Goal: Task Accomplishment & Management: Complete application form

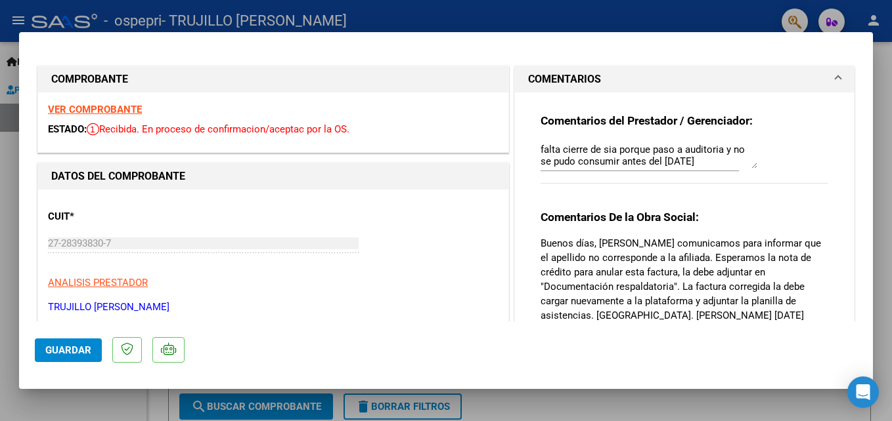
click at [835, 77] on span at bounding box center [837, 80] width 5 height 16
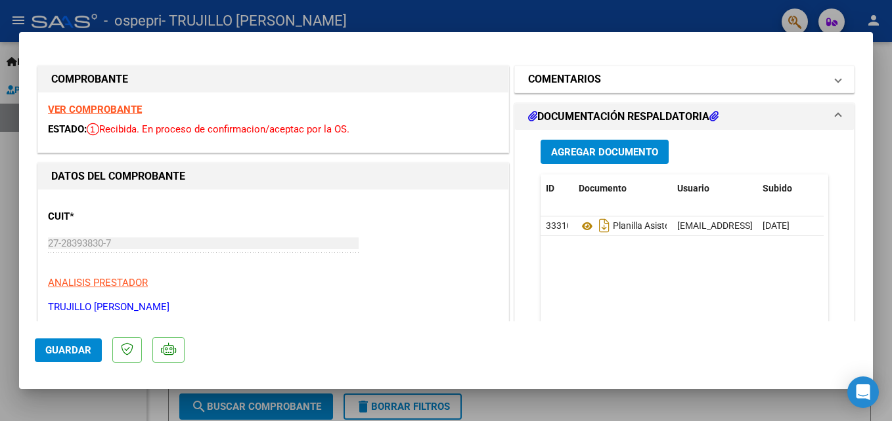
click at [835, 77] on span at bounding box center [837, 80] width 5 height 16
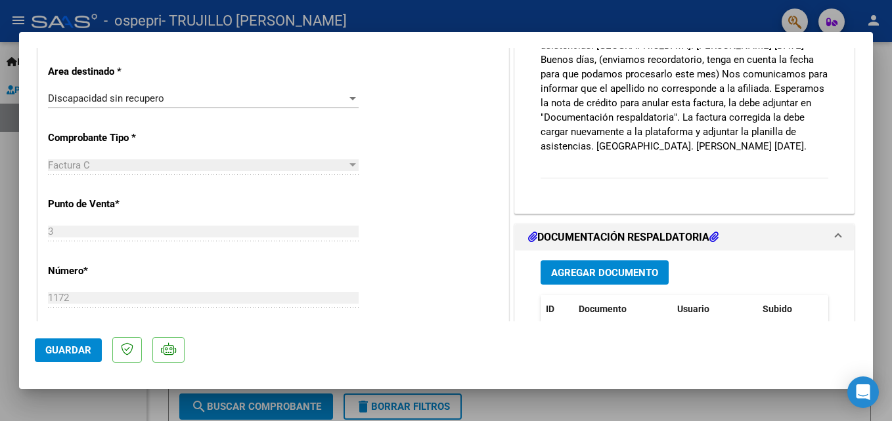
scroll to position [276, 0]
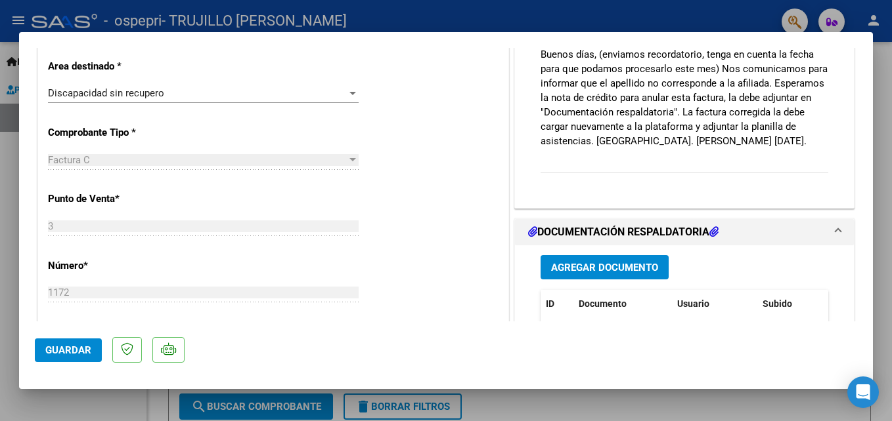
click at [734, 18] on div at bounding box center [446, 210] width 892 height 421
type input "$ 0,00"
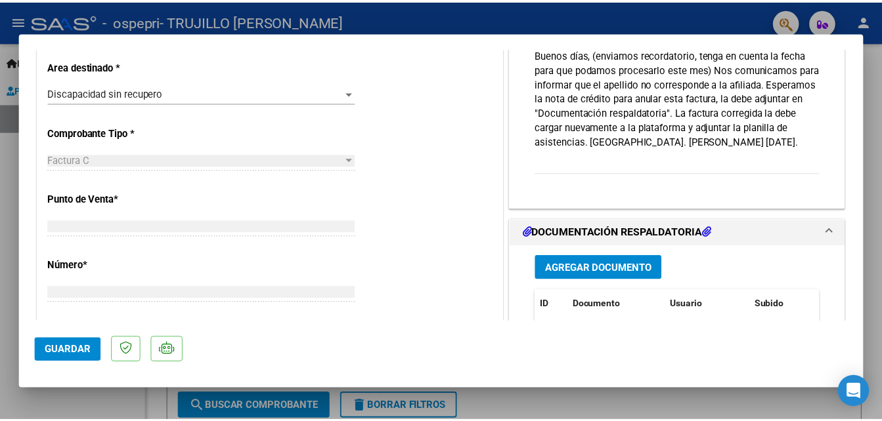
scroll to position [0, 0]
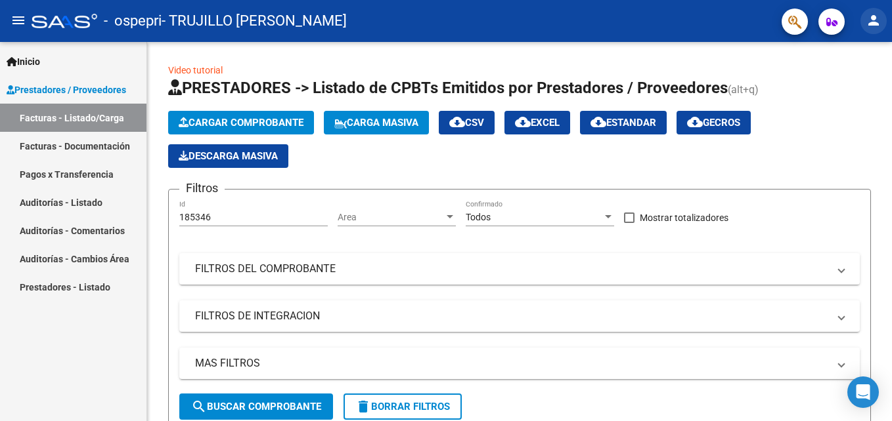
click at [873, 18] on mat-icon "person" at bounding box center [873, 20] width 16 height 16
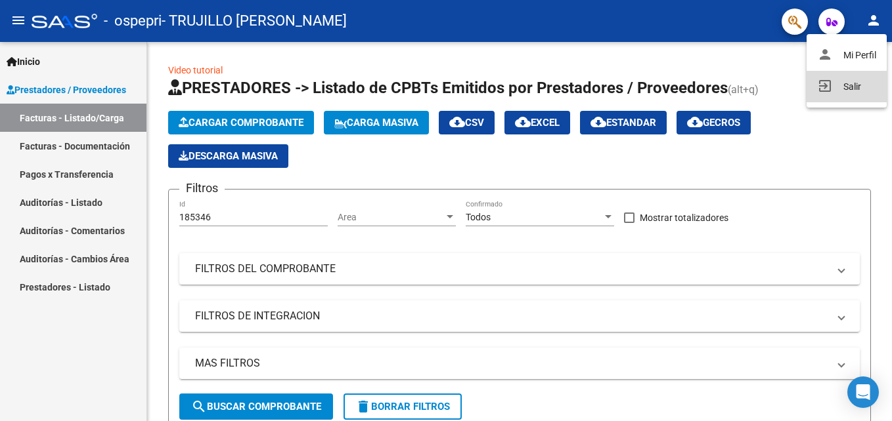
click at [847, 82] on button "exit_to_app Salir" at bounding box center [846, 87] width 80 height 32
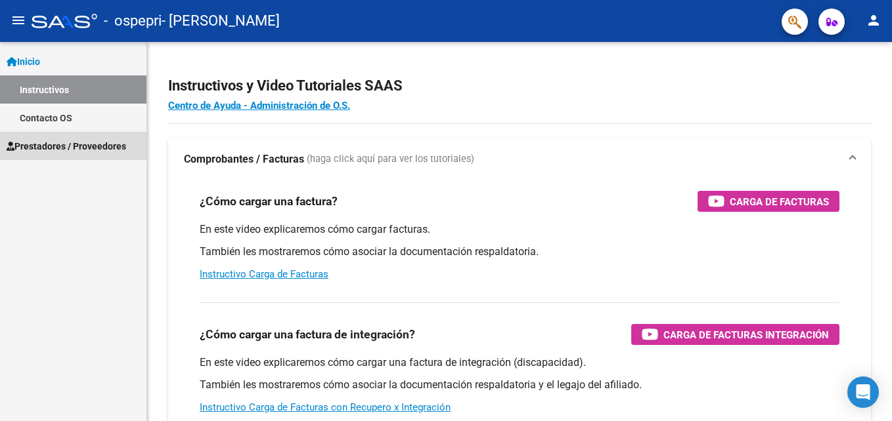
click at [64, 143] on span "Prestadores / Proveedores" at bounding box center [66, 146] width 119 height 14
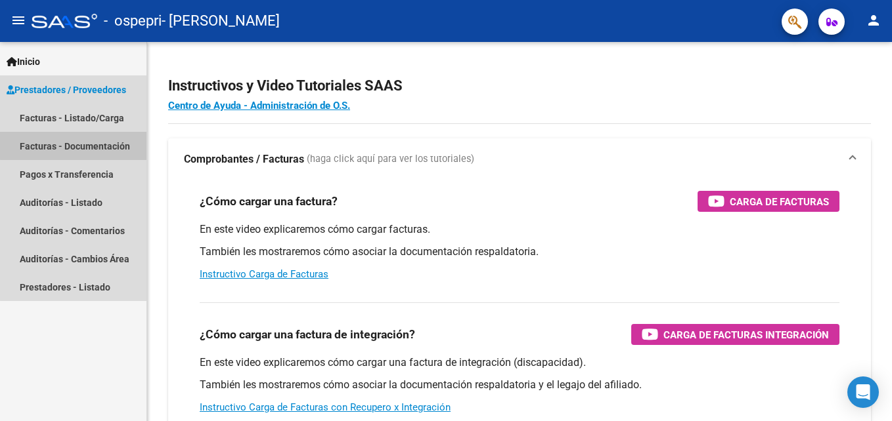
click at [88, 145] on link "Facturas - Documentación" at bounding box center [73, 146] width 146 height 28
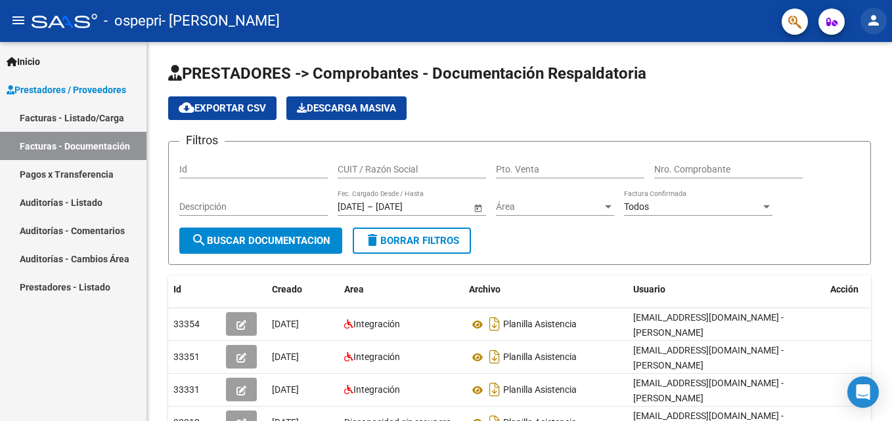
click at [875, 20] on mat-icon "person" at bounding box center [873, 20] width 16 height 16
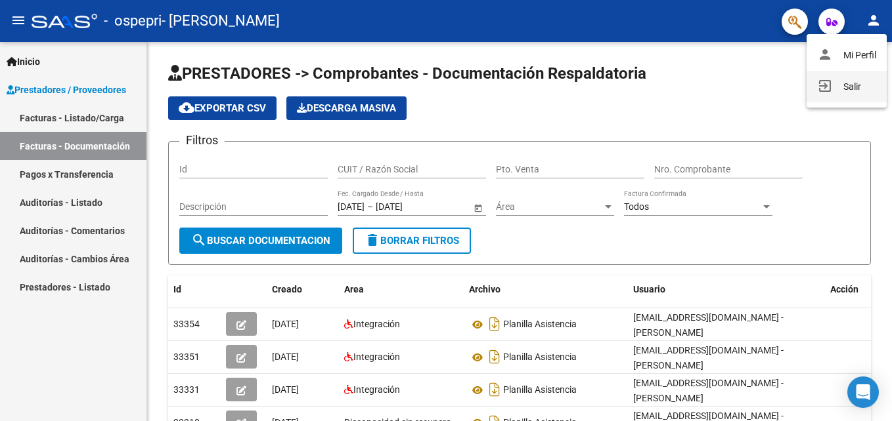
click at [853, 85] on button "exit_to_app Salir" at bounding box center [846, 87] width 80 height 32
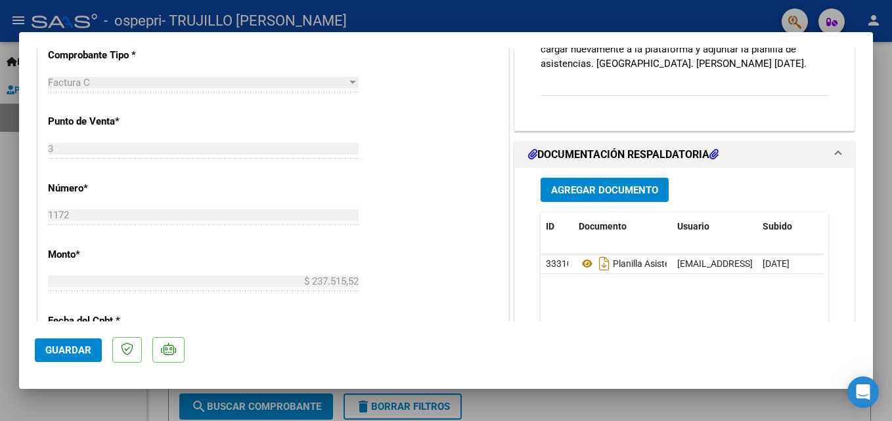
scroll to position [359, 0]
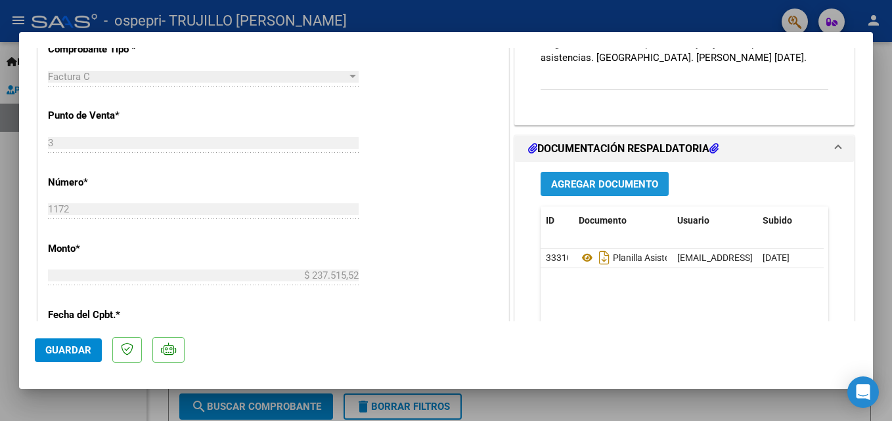
click at [593, 185] on span "Agregar Documento" at bounding box center [604, 185] width 107 height 12
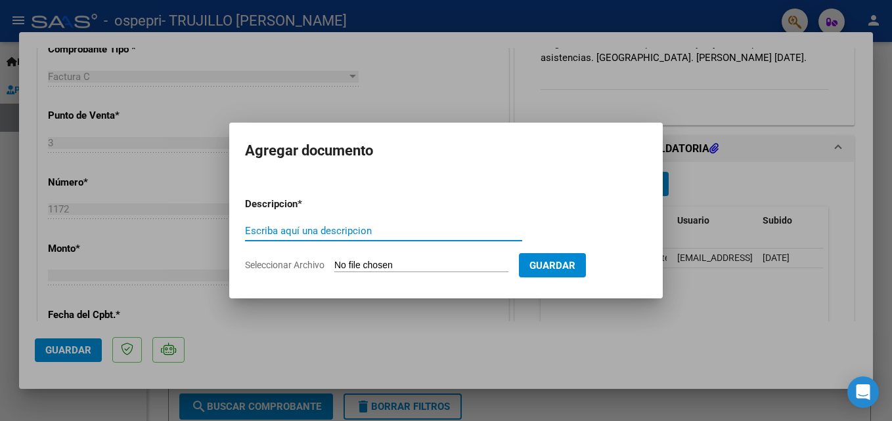
click at [265, 232] on input "Escriba aquí una descripcion" at bounding box center [383, 231] width 277 height 12
type input "nota credito C"
click at [339, 265] on input "Seleccionar Archivo" at bounding box center [421, 266] width 174 height 12
type input "C:\fakepath\27283938307_013_00003_00000087.pdf"
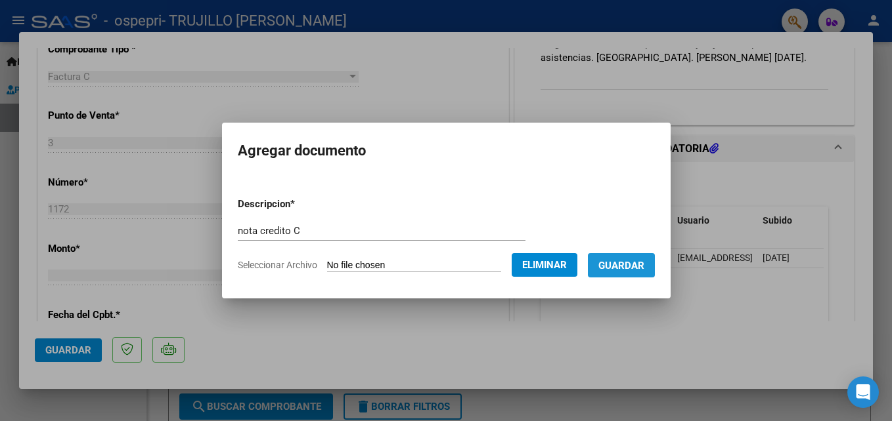
click at [622, 265] on span "Guardar" at bounding box center [621, 266] width 46 height 12
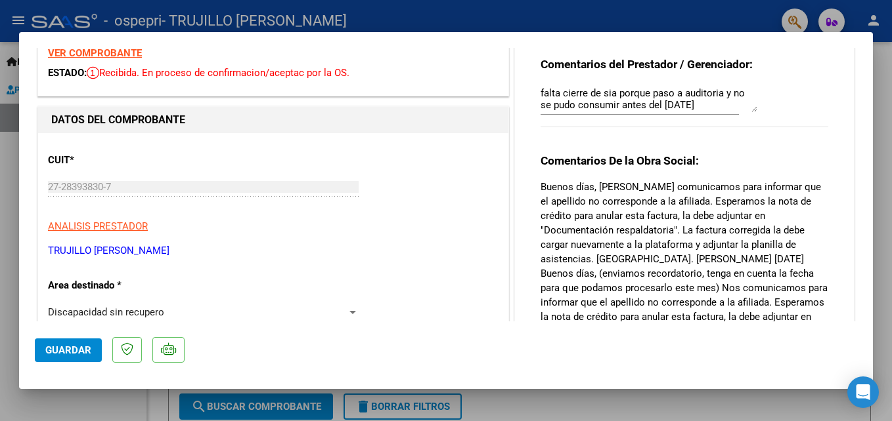
scroll to position [0, 0]
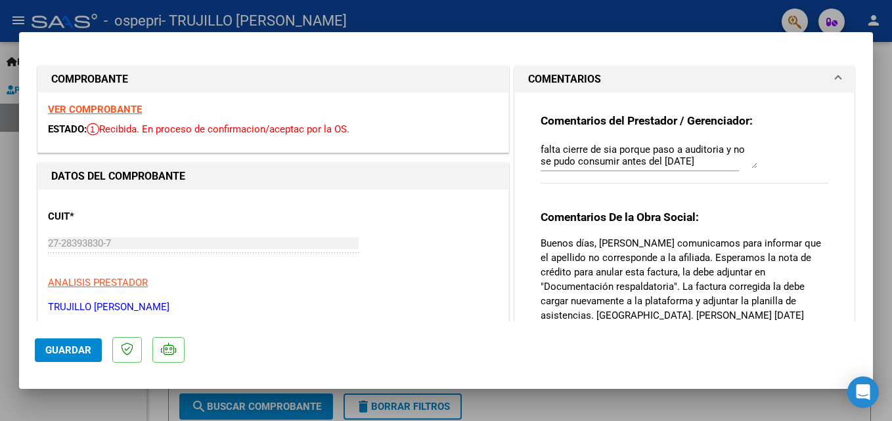
click at [628, 14] on div at bounding box center [446, 210] width 892 height 421
type input "$ 0,00"
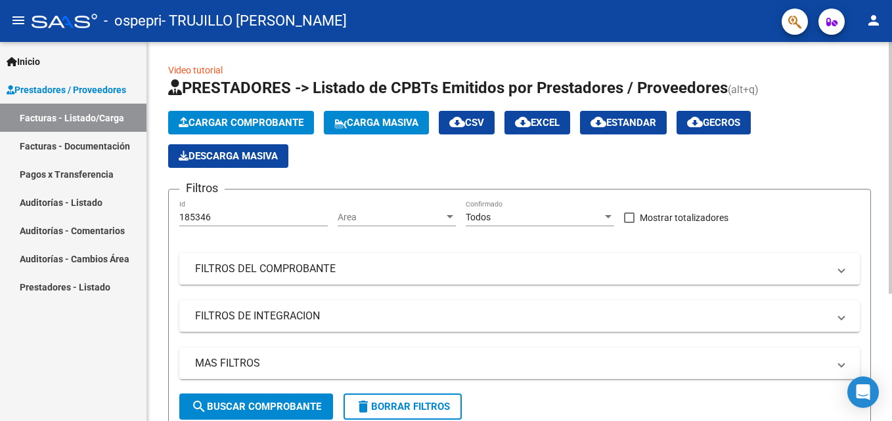
click at [229, 119] on span "Cargar Comprobante" at bounding box center [241, 123] width 125 height 12
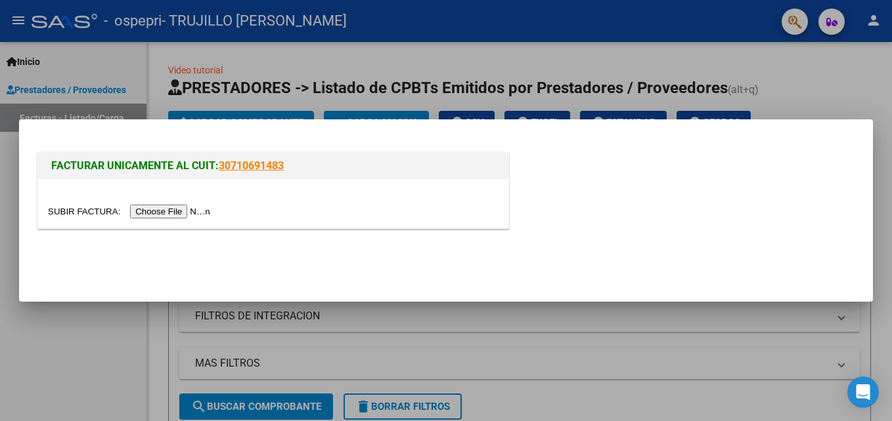
click at [161, 213] on input "file" at bounding box center [131, 212] width 166 height 14
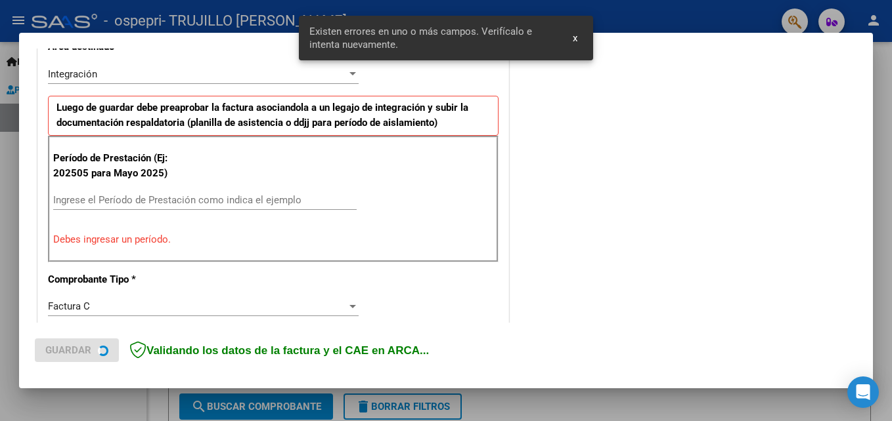
scroll to position [320, 0]
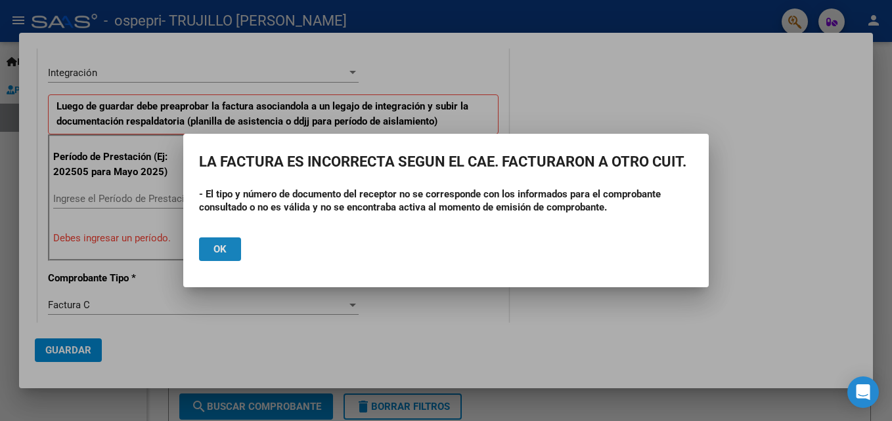
click at [229, 246] on button "Ok" at bounding box center [220, 250] width 42 height 24
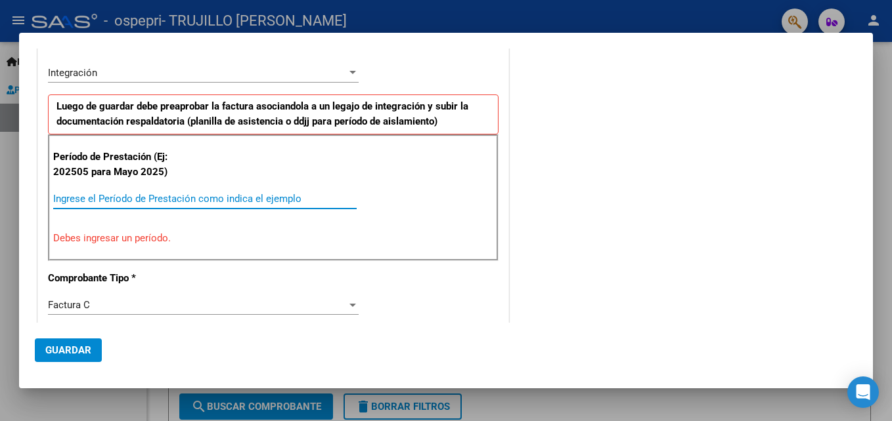
click at [66, 197] on input "Ingrese el Período de Prestación como indica el ejemplo" at bounding box center [204, 199] width 303 height 12
type input "0"
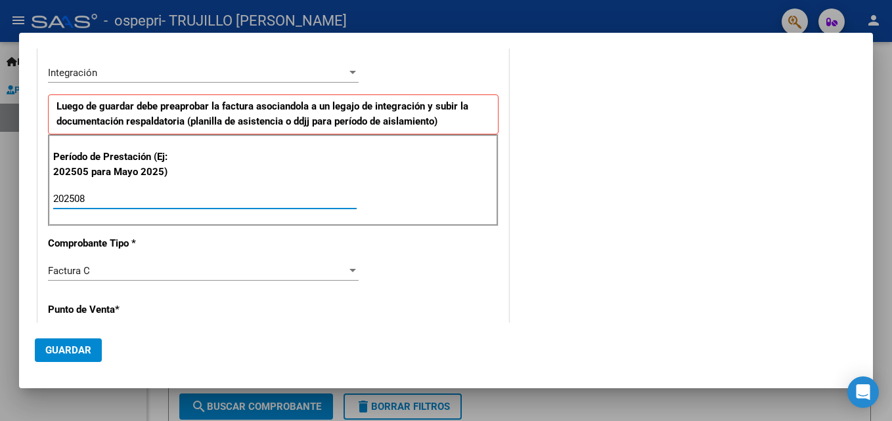
type input "202508"
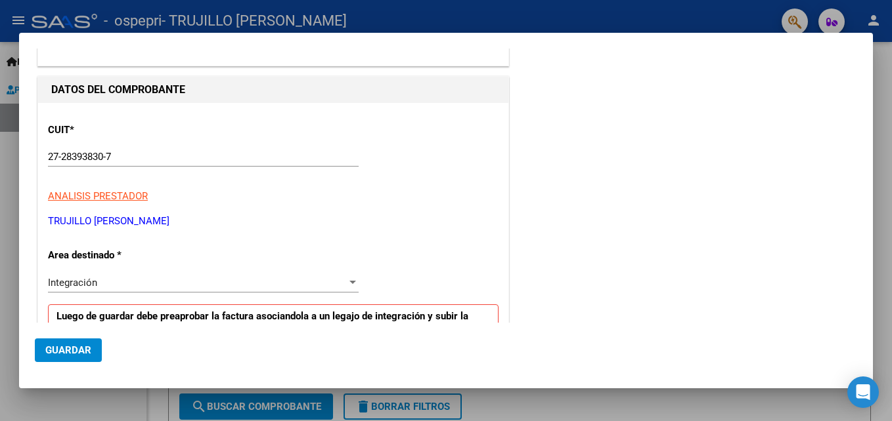
scroll to position [0, 0]
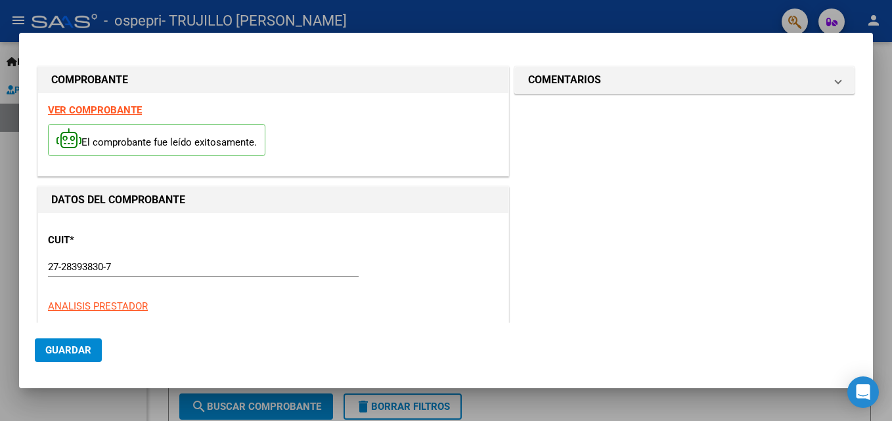
click at [106, 107] on strong "VER COMPROBANTE" at bounding box center [95, 110] width 94 height 12
click at [521, 11] on div at bounding box center [446, 210] width 892 height 421
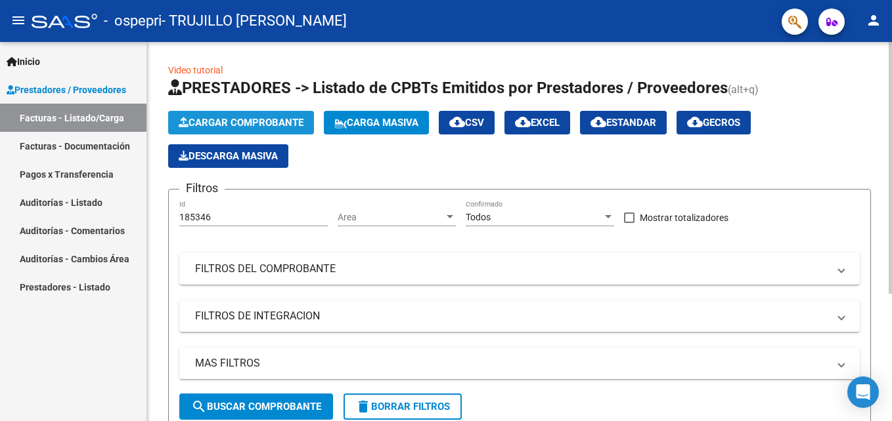
click at [220, 118] on span "Cargar Comprobante" at bounding box center [241, 123] width 125 height 12
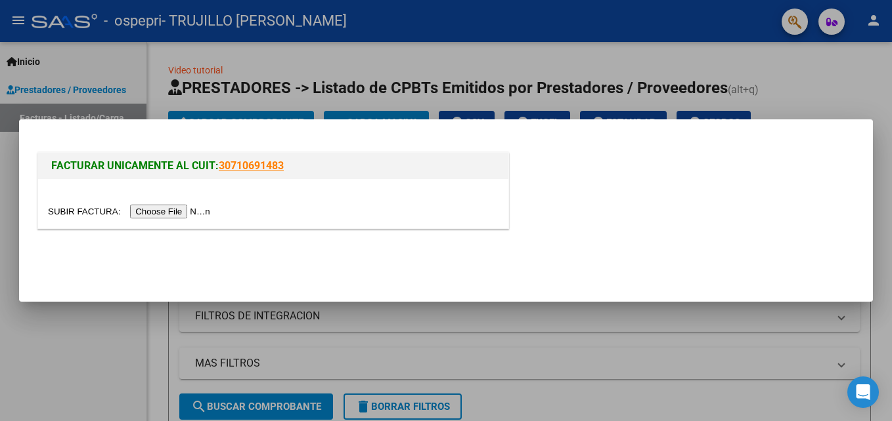
click at [158, 213] on input "file" at bounding box center [131, 212] width 166 height 14
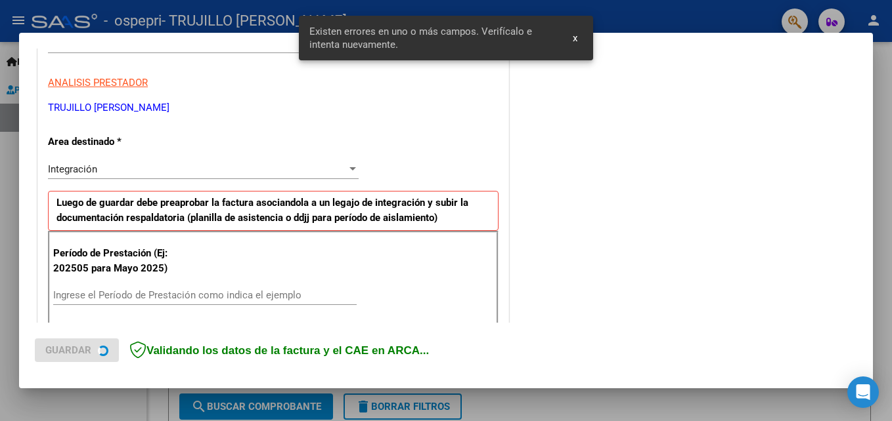
scroll to position [295, 0]
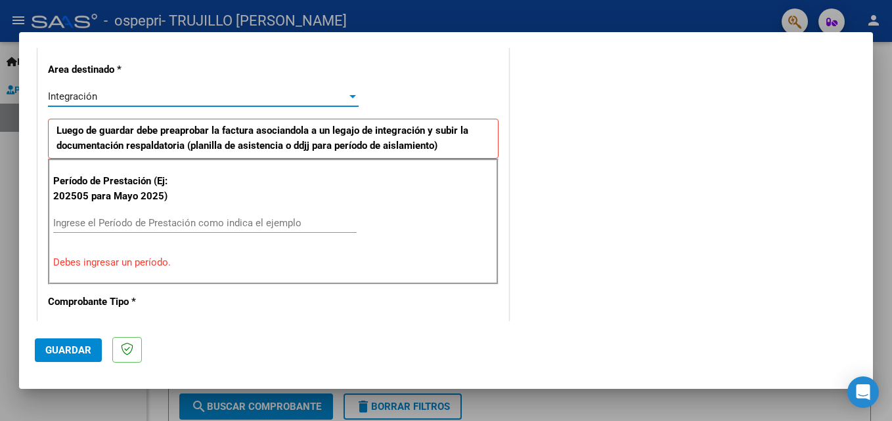
click at [351, 98] on div at bounding box center [352, 96] width 7 height 3
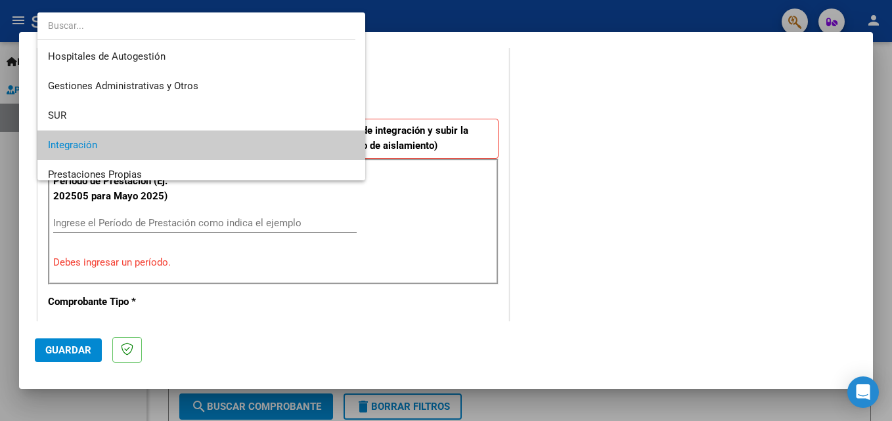
scroll to position [49, 0]
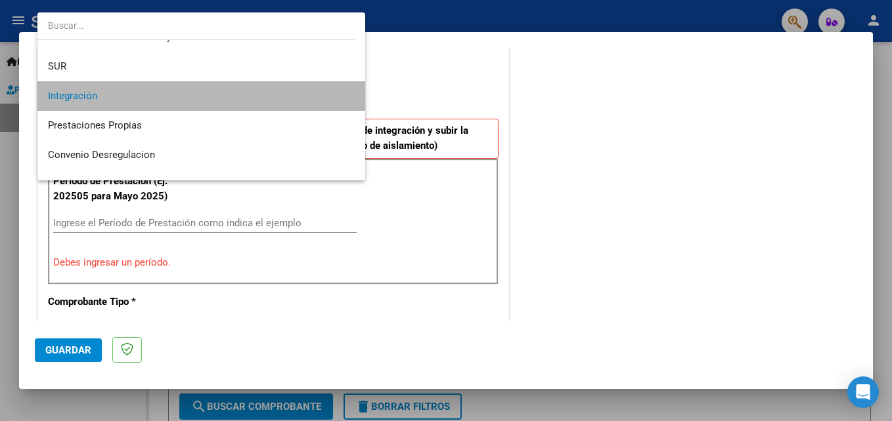
click at [321, 99] on span "Integración" at bounding box center [201, 96] width 307 height 30
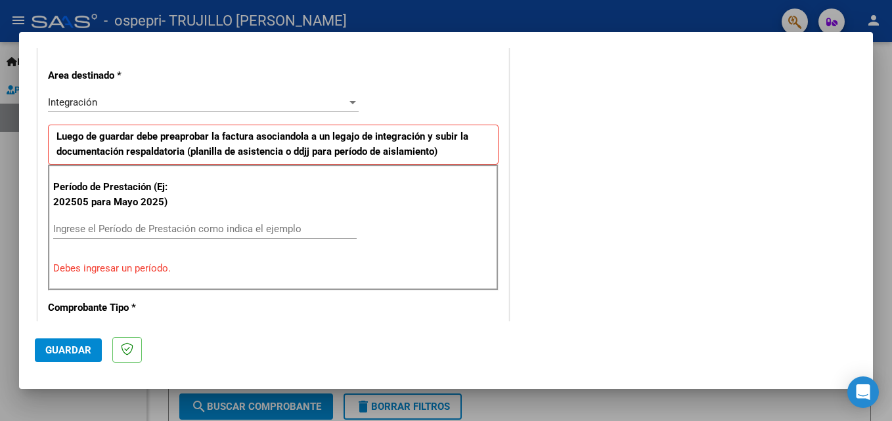
scroll to position [315, 0]
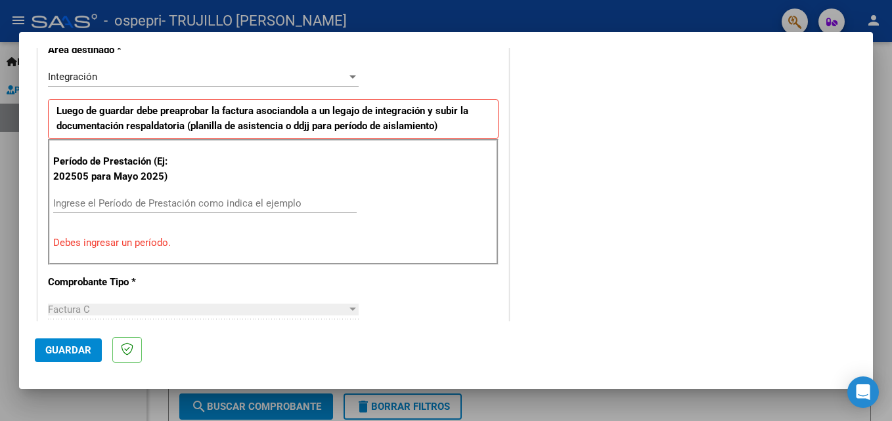
click at [57, 202] on input "Ingrese el Período de Prestación como indica el ejemplo" at bounding box center [204, 204] width 303 height 12
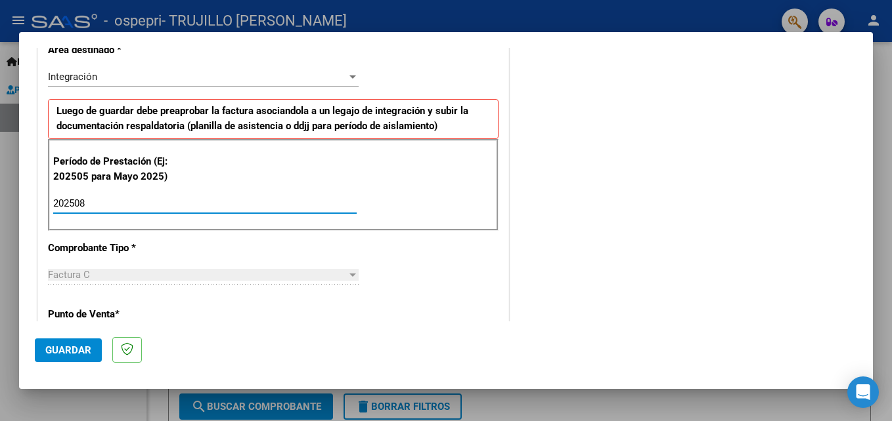
type input "202508"
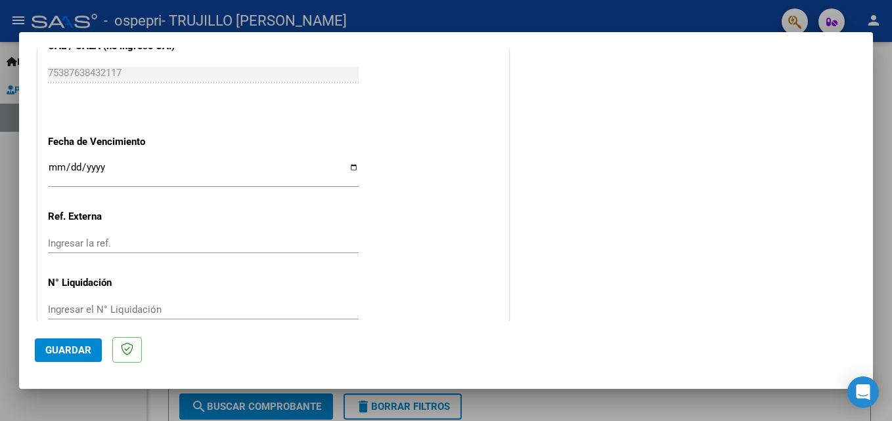
scroll to position [882, 0]
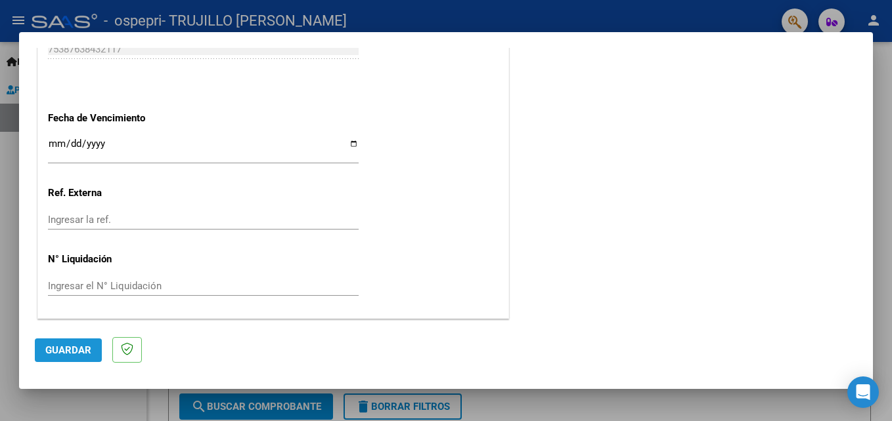
click at [66, 353] on span "Guardar" at bounding box center [68, 351] width 46 height 12
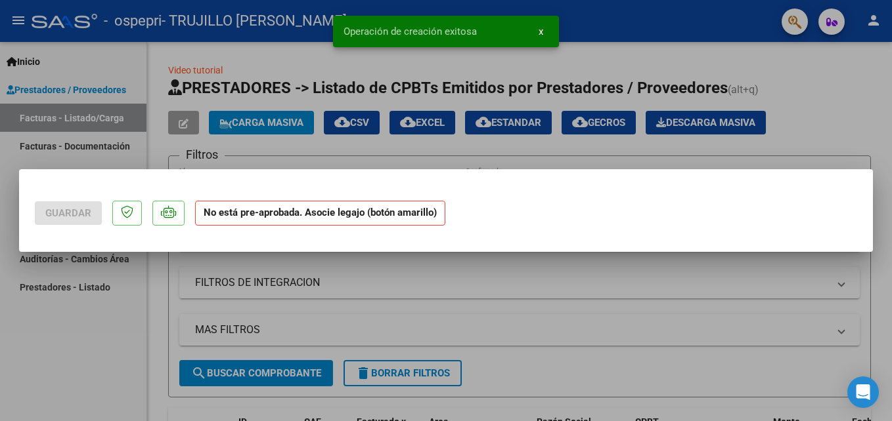
scroll to position [0, 0]
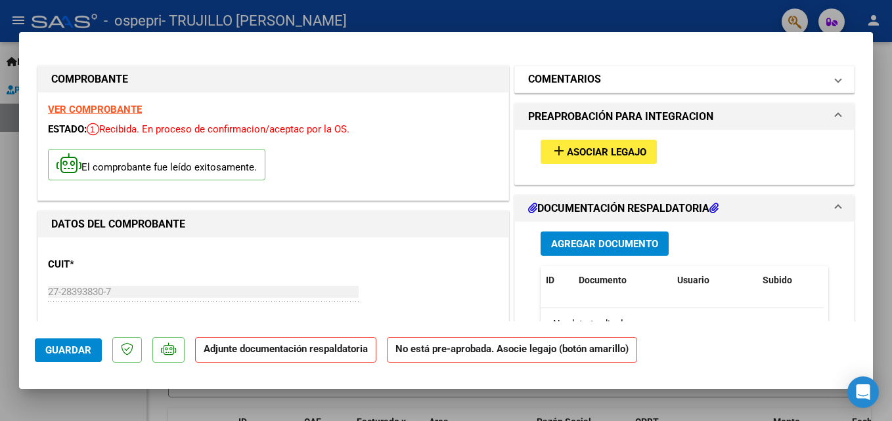
click at [835, 81] on span at bounding box center [837, 80] width 5 height 16
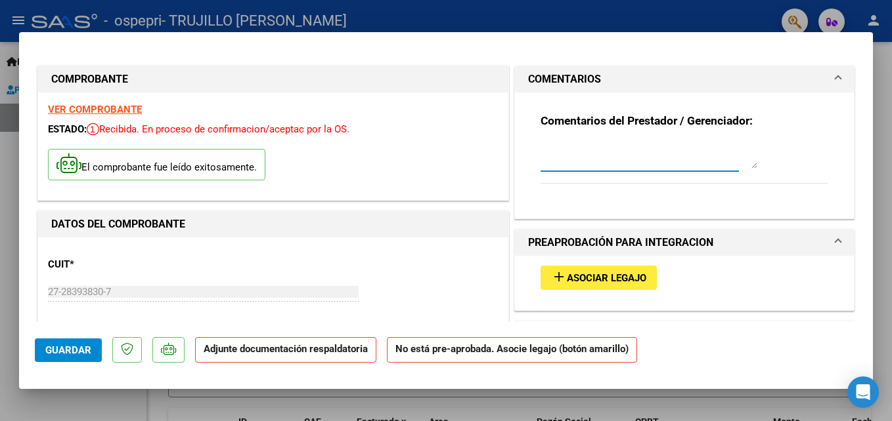
click at [550, 158] on textarea at bounding box center [648, 155] width 217 height 26
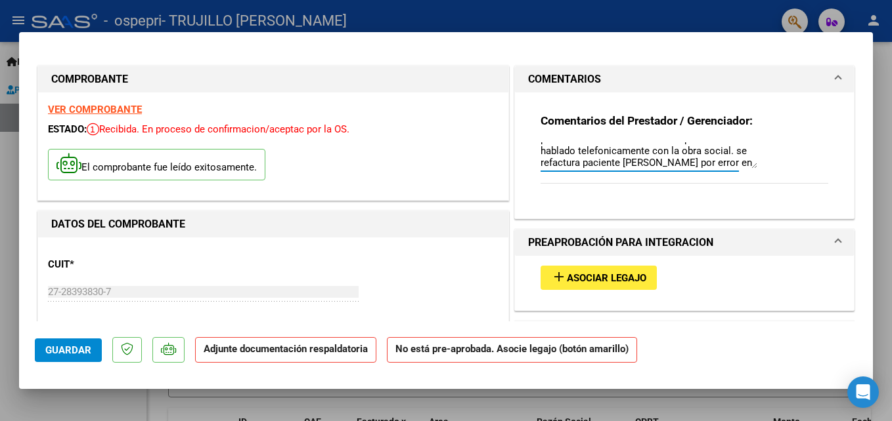
scroll to position [34, 0]
type textarea "no se adjunta cierre [PERSON_NAME] por problemas en el consumo no se pudo cerra…"
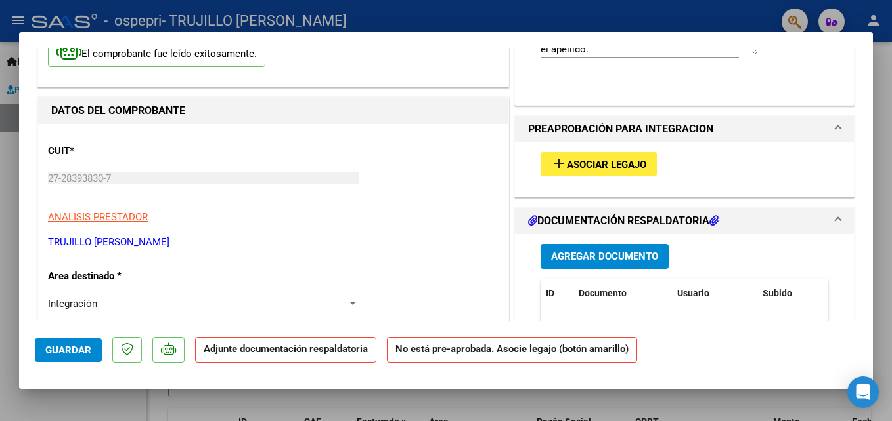
scroll to position [149, 0]
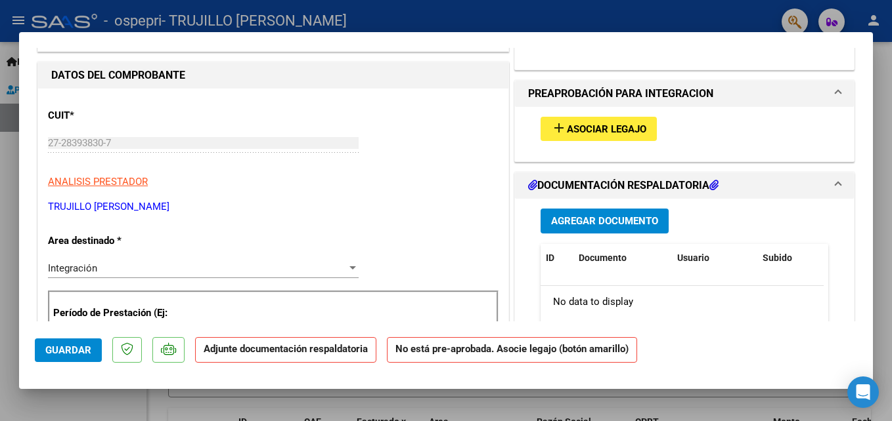
click at [550, 184] on h1 "DOCUMENTACIÓN RESPALDATORIA" at bounding box center [623, 186] width 190 height 16
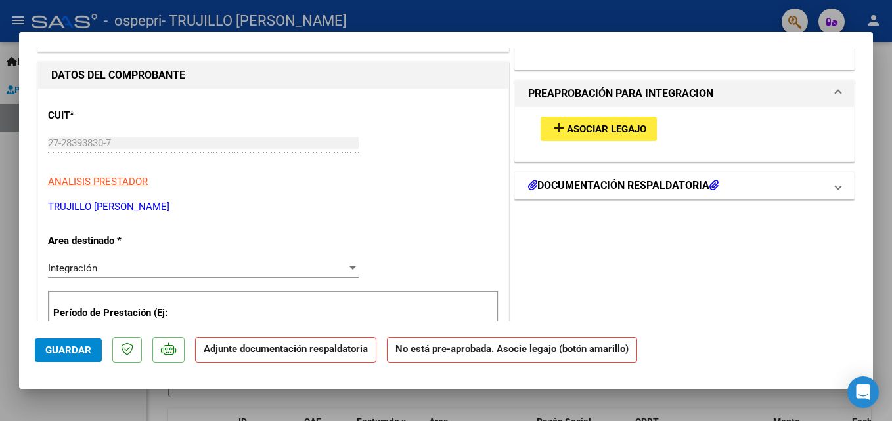
click at [690, 186] on h1 "DOCUMENTACIÓN RESPALDATORIA" at bounding box center [623, 186] width 190 height 16
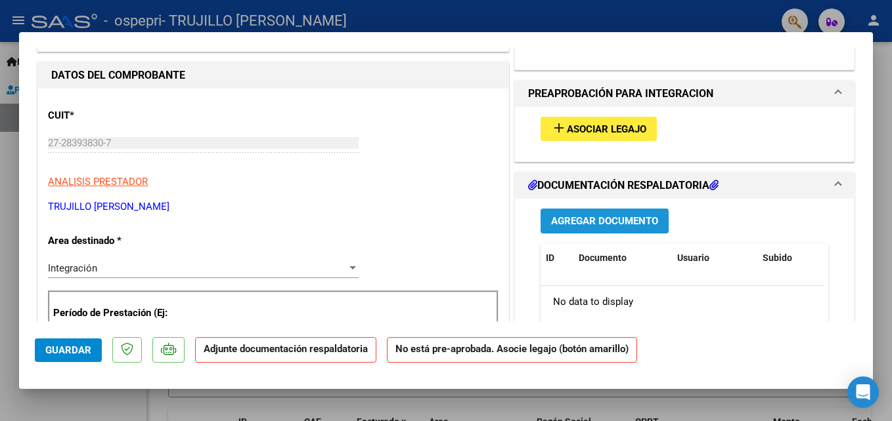
click at [584, 221] on span "Agregar Documento" at bounding box center [604, 222] width 107 height 12
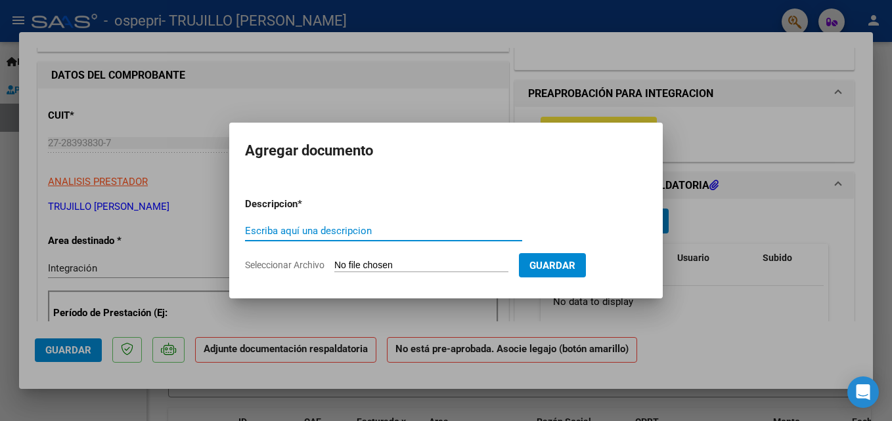
click at [251, 236] on input "Escriba aquí una descripcion" at bounding box center [383, 231] width 277 height 12
type input "p"
type input "planilla asistencia"
click at [340, 263] on input "Seleccionar Archivo" at bounding box center [421, 266] width 174 height 12
type input "C:\fakepath\planillarodriguezagosto25.pdf"
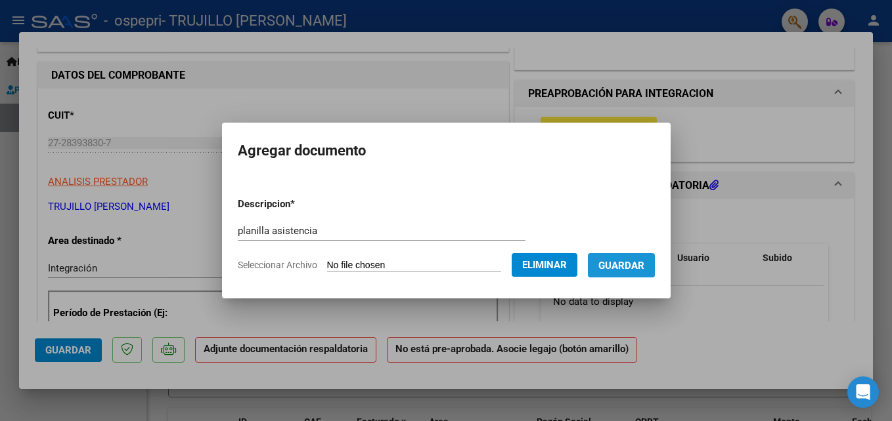
click at [625, 265] on span "Guardar" at bounding box center [621, 266] width 46 height 12
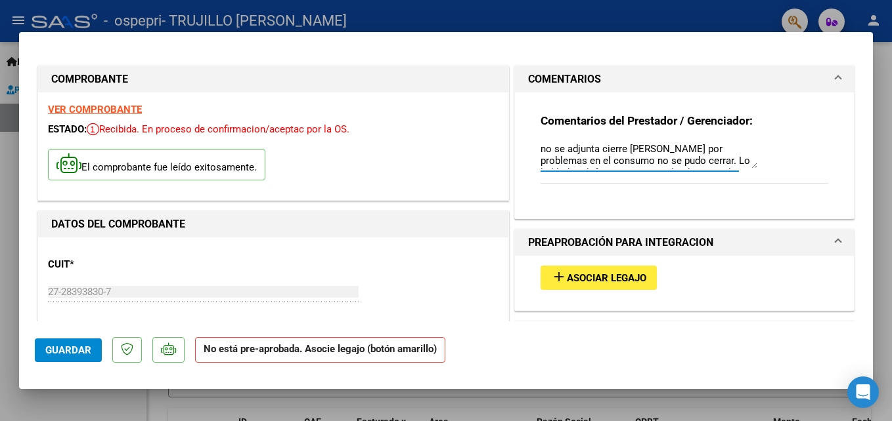
scroll to position [0, 0]
click at [682, 162] on textarea "no se adjunta cierre [PERSON_NAME] por problemas en el consumo no se pudo cerra…" at bounding box center [648, 155] width 217 height 26
type textarea "no se adjunta cierre [PERSON_NAME] por problemas en el consumo no se pudo cerra…"
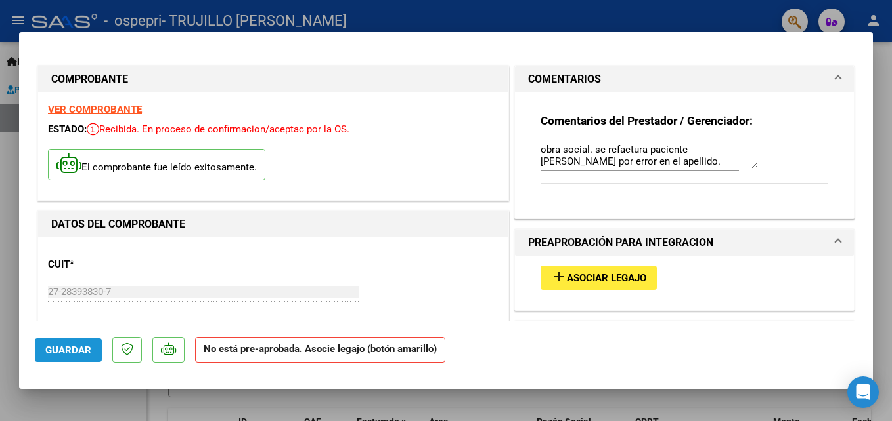
click at [69, 349] on span "Guardar" at bounding box center [68, 351] width 46 height 12
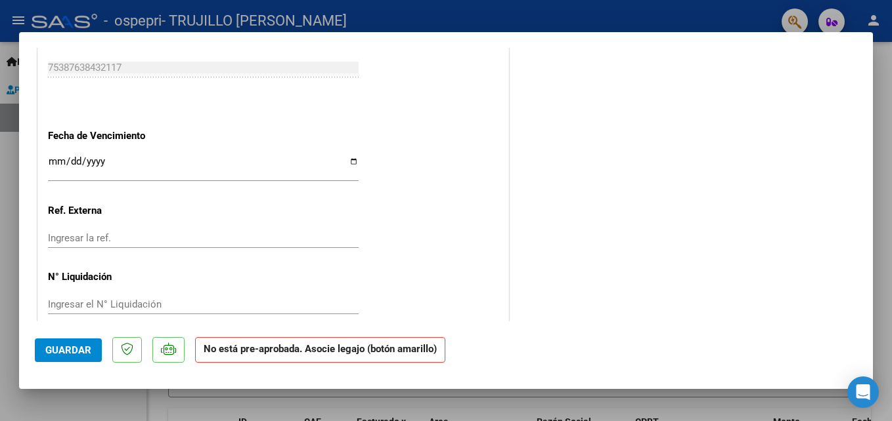
scroll to position [867, 0]
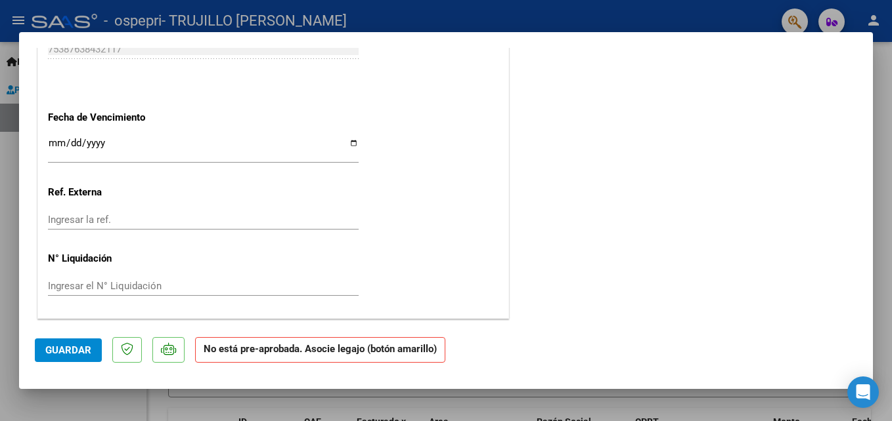
click at [716, 16] on div at bounding box center [446, 210] width 892 height 421
type input "$ 0,00"
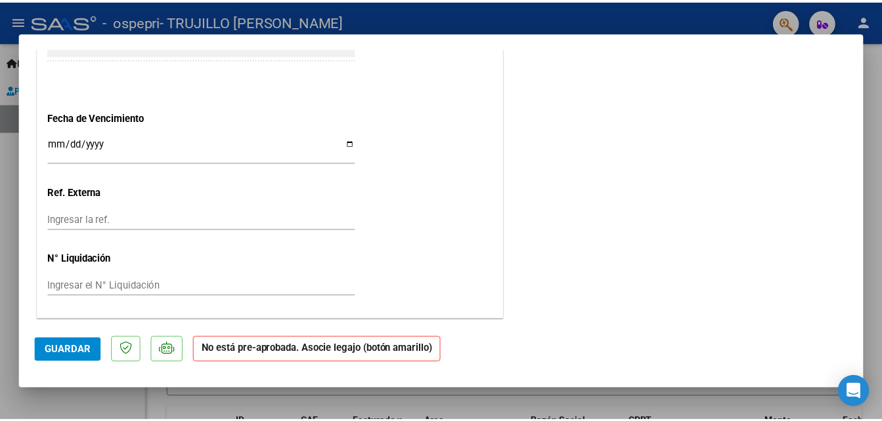
scroll to position [827, 0]
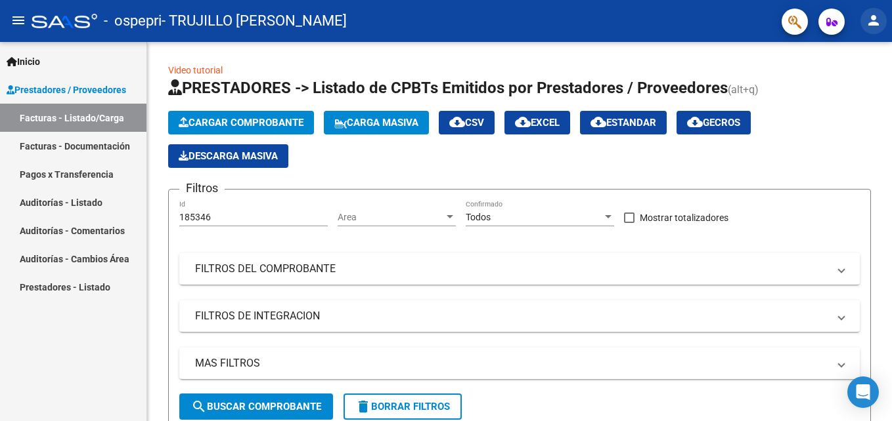
click at [874, 20] on mat-icon "person" at bounding box center [873, 20] width 16 height 16
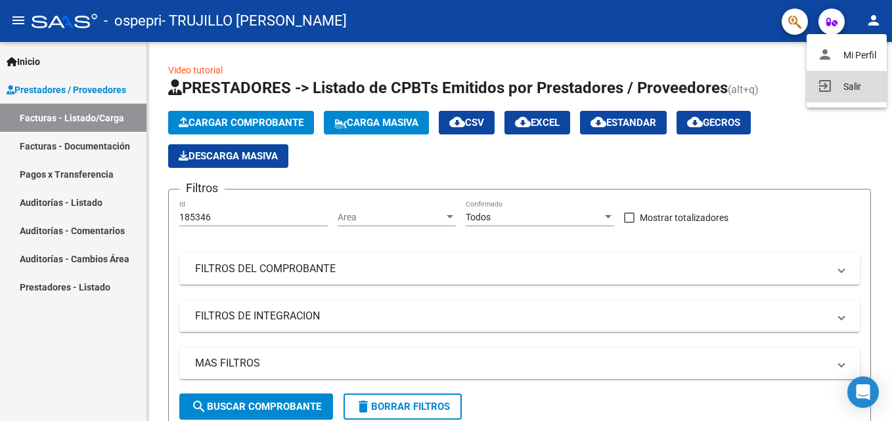
click at [850, 84] on button "exit_to_app Salir" at bounding box center [846, 87] width 80 height 32
